Goal: Book appointment/travel/reservation

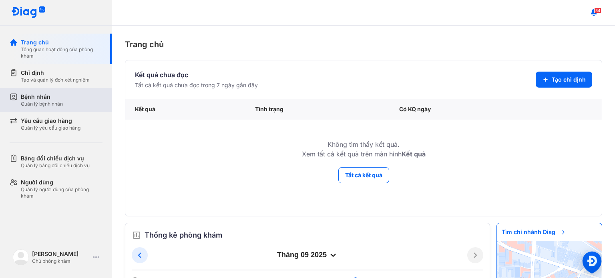
click at [53, 104] on div "Quản lý bệnh nhân" at bounding box center [42, 104] width 42 height 6
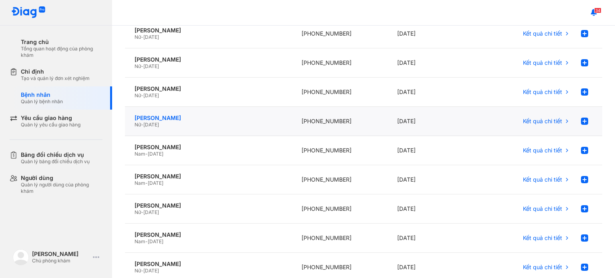
scroll to position [58, 0]
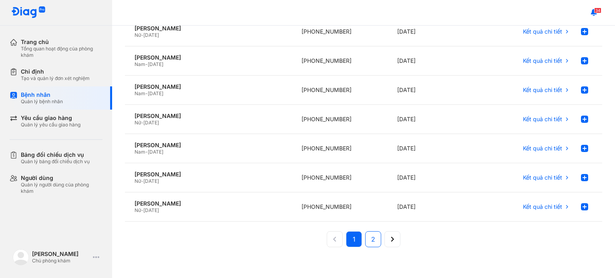
click at [371, 239] on span "2" at bounding box center [373, 240] width 4 height 10
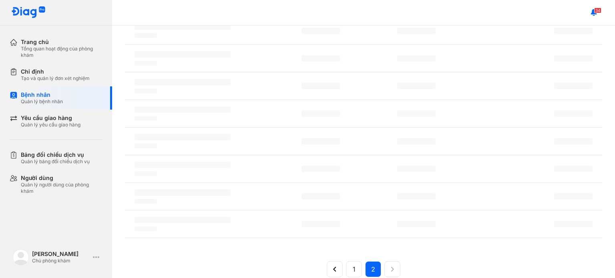
scroll to position [96, 0]
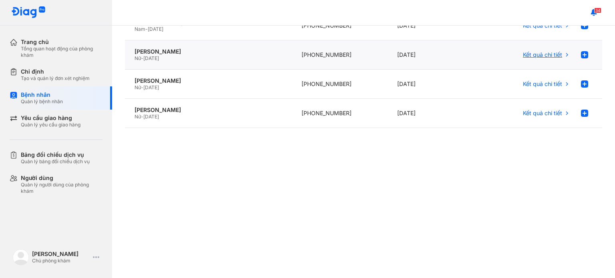
click at [524, 56] on span "Kết quả chi tiết" at bounding box center [542, 54] width 39 height 7
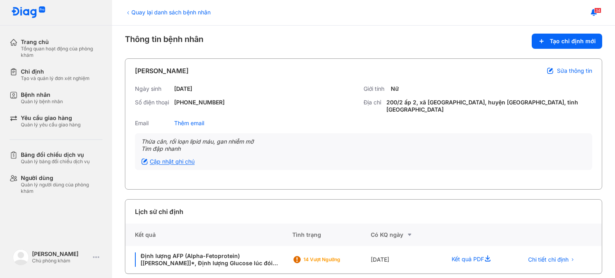
scroll to position [6, 0]
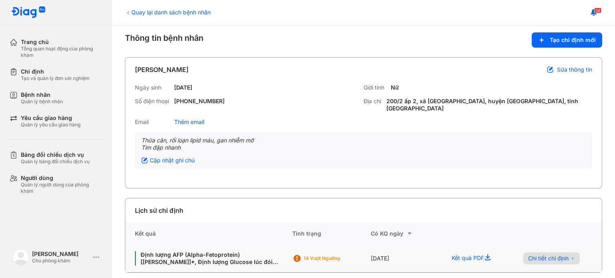
click at [535, 255] on span "Chi tiết chỉ định" at bounding box center [548, 258] width 40 height 7
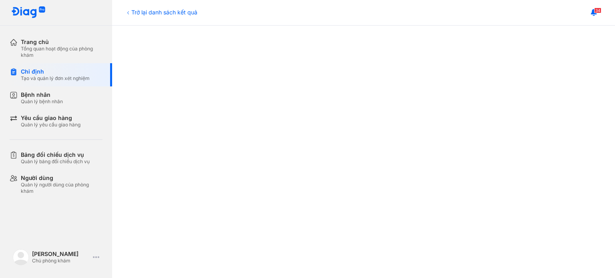
scroll to position [405, 0]
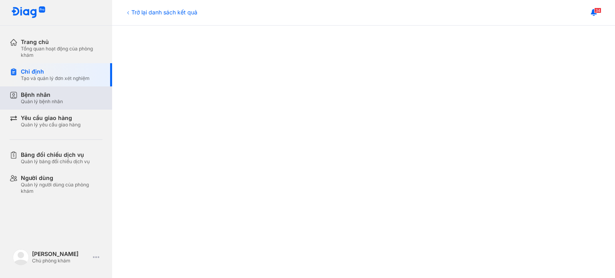
click at [51, 98] on div "Bệnh nhân" at bounding box center [42, 94] width 42 height 7
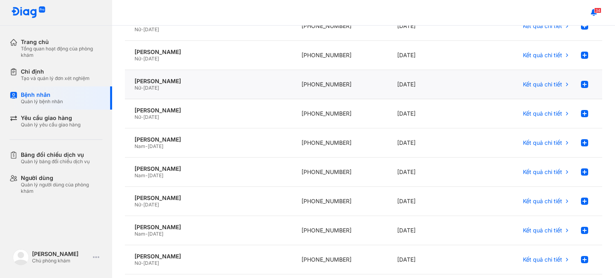
scroll to position [178, 0]
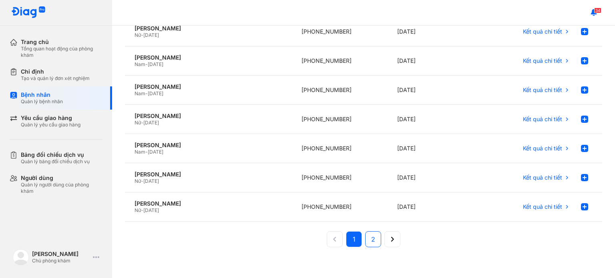
click at [367, 239] on button "2" at bounding box center [373, 239] width 16 height 16
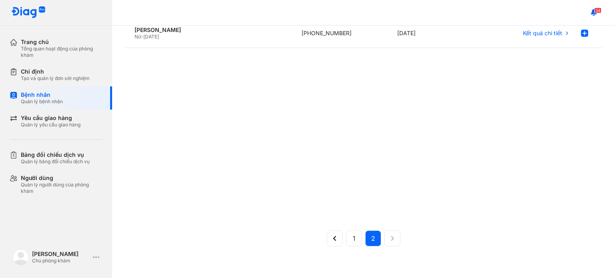
scroll to position [0, 0]
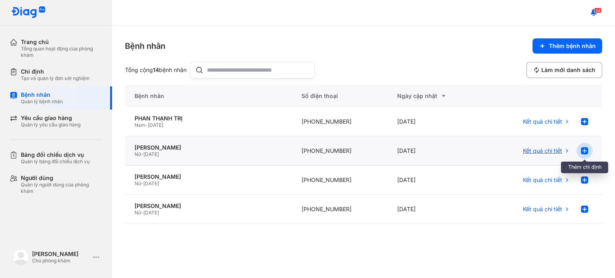
click at [581, 149] on use at bounding box center [584, 150] width 7 height 7
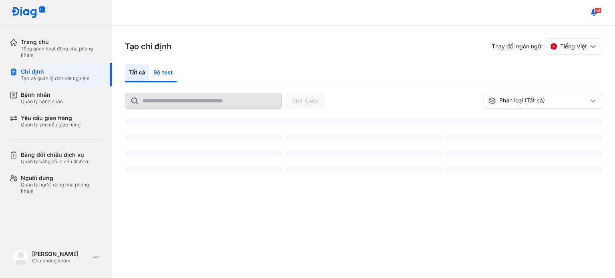
click at [161, 72] on div "Bộ test" at bounding box center [162, 73] width 27 height 18
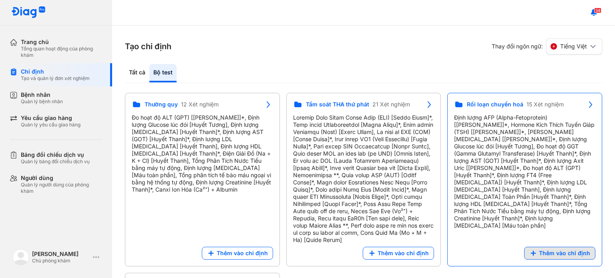
click at [547, 251] on span "Thêm vào chỉ định" at bounding box center [564, 253] width 51 height 7
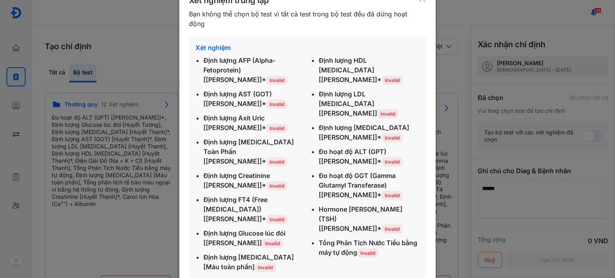
scroll to position [28, 0]
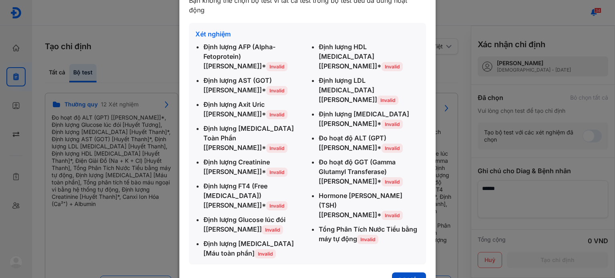
click at [410, 273] on button "Đã hiểu" at bounding box center [409, 280] width 34 height 15
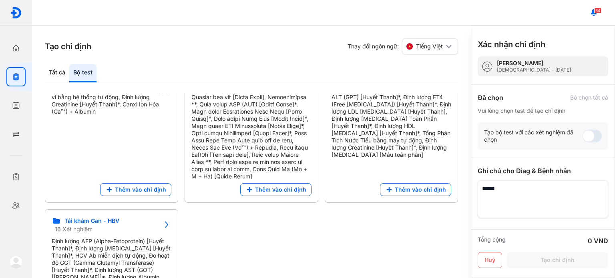
scroll to position [120, 0]
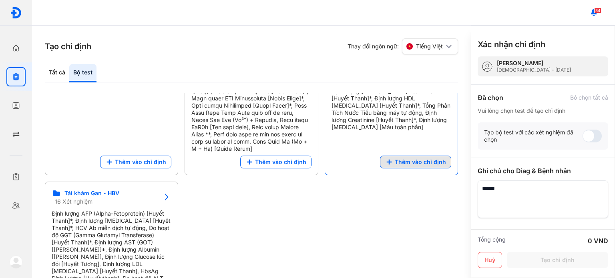
click at [422, 166] on span "Thêm vào chỉ định" at bounding box center [420, 162] width 51 height 7
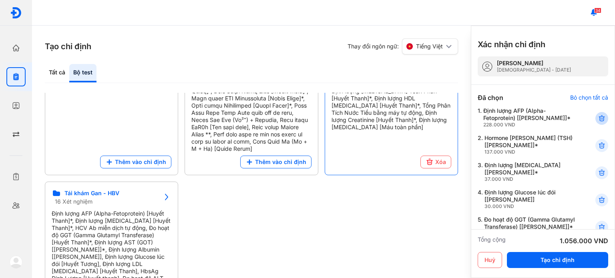
click at [599, 119] on use at bounding box center [602, 119] width 6 height 6
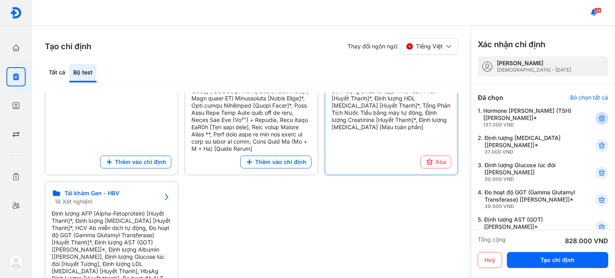
click at [598, 118] on icon at bounding box center [602, 119] width 8 height 8
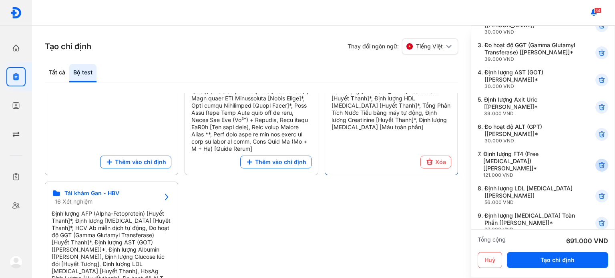
click at [599, 169] on icon at bounding box center [602, 165] width 8 height 8
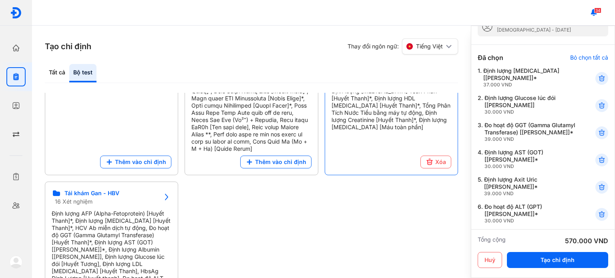
scroll to position [0, 0]
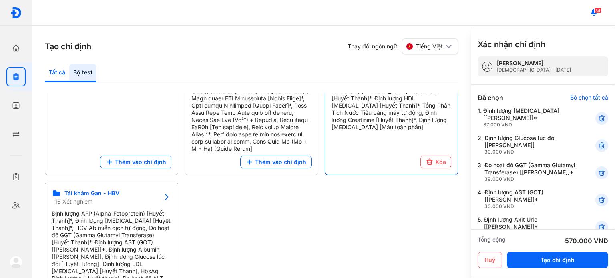
click at [56, 73] on div "Tất cả" at bounding box center [57, 73] width 24 height 18
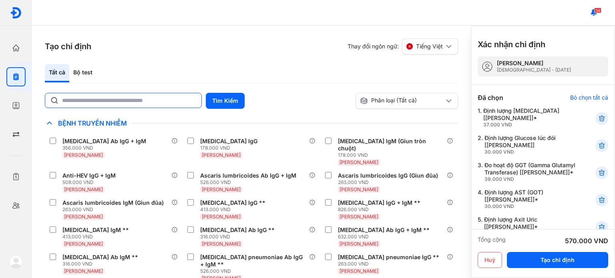
click at [124, 99] on input "text" at bounding box center [129, 100] width 135 height 14
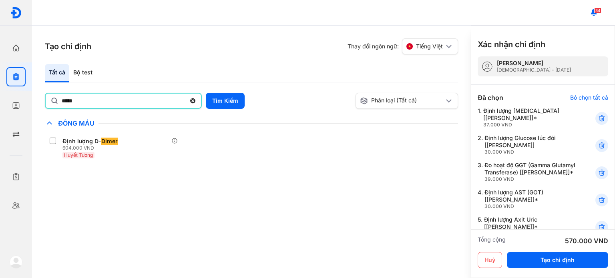
click at [85, 102] on input "*****" at bounding box center [124, 101] width 124 height 14
type input "**********"
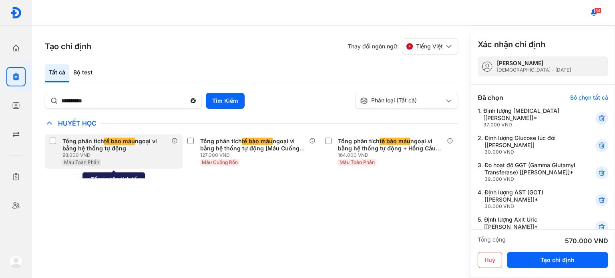
click at [114, 142] on span "tế bào máu" at bounding box center [119, 141] width 31 height 7
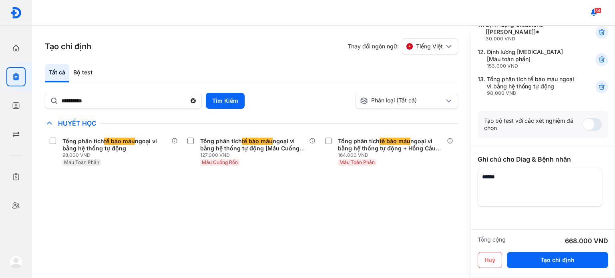
scroll to position [390, 0]
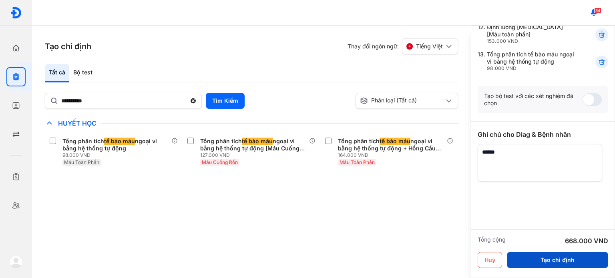
click at [540, 258] on button "Tạo chỉ định" at bounding box center [557, 260] width 101 height 16
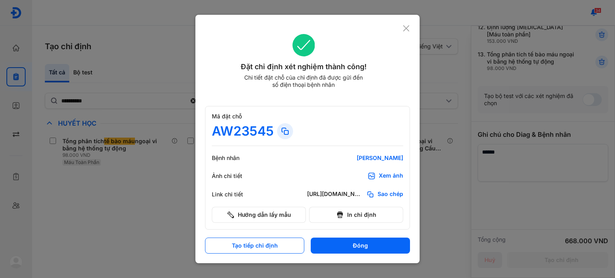
scroll to position [0, 0]
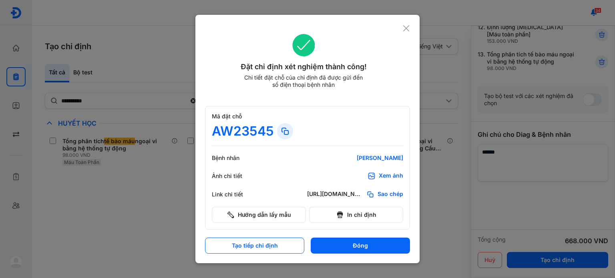
click at [378, 179] on div "Xem ảnh" at bounding box center [386, 176] width 36 height 8
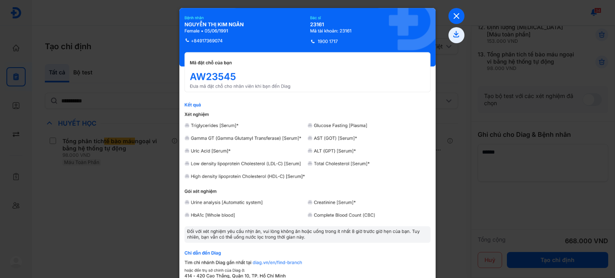
click at [455, 16] on icon at bounding box center [457, 16] width 16 height 16
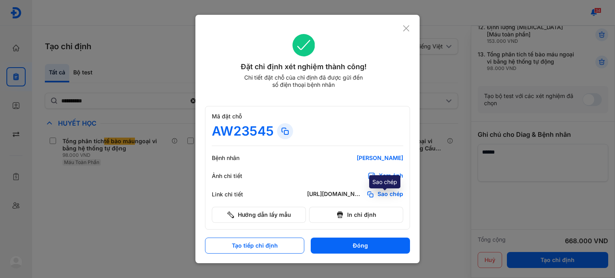
click at [376, 194] on div "Sao chép" at bounding box center [384, 195] width 37 height 8
click at [380, 175] on div "Xem ảnh" at bounding box center [391, 176] width 24 height 8
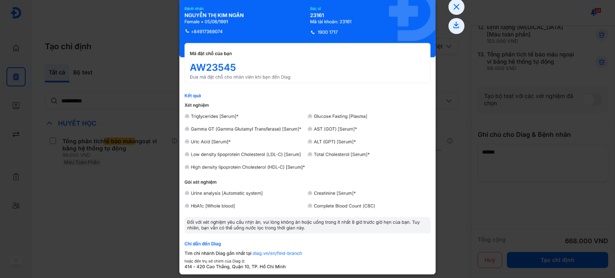
scroll to position [14, 0]
